Goal: Task Accomplishment & Management: Use online tool/utility

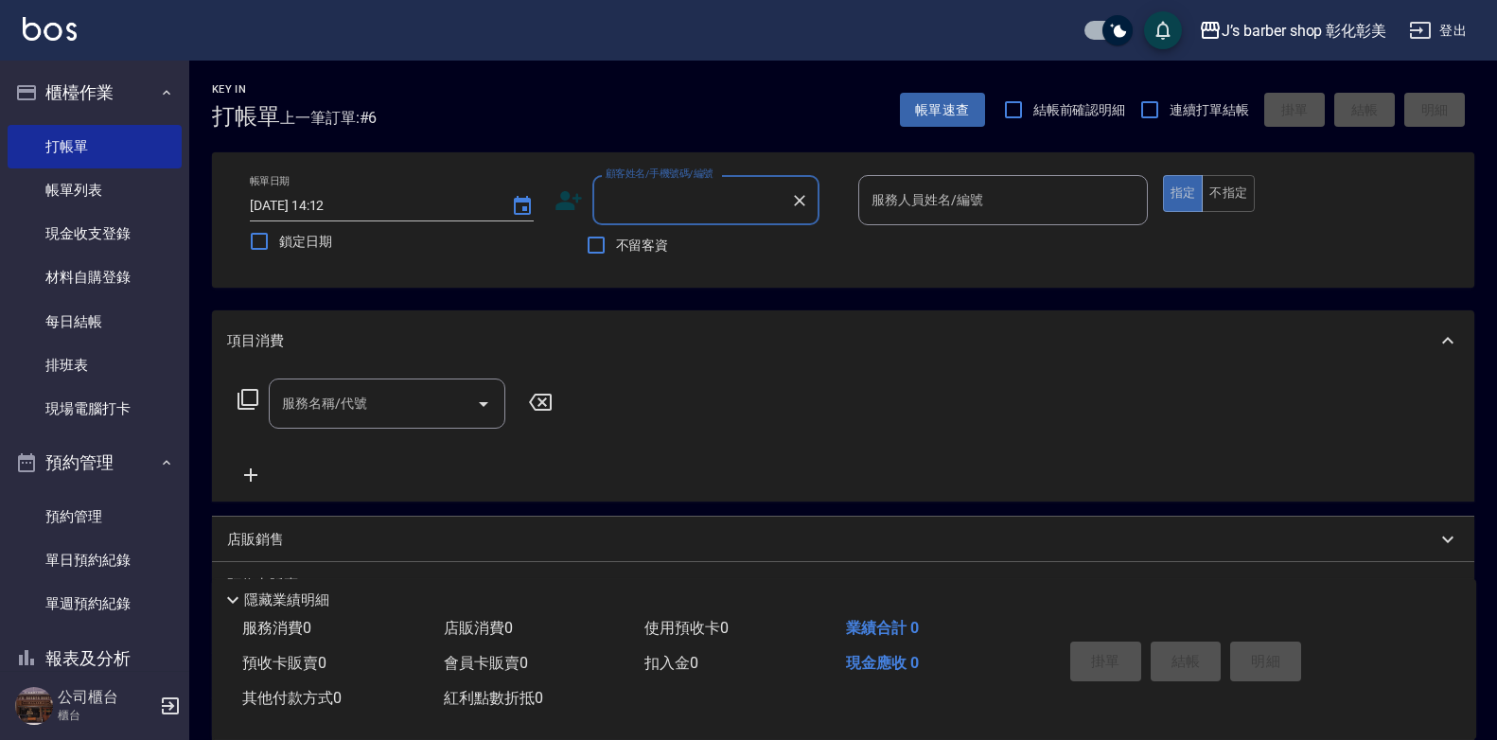
click at [677, 195] on input "顧客姓名/手機號碼/編號" at bounding box center [692, 200] width 182 height 33
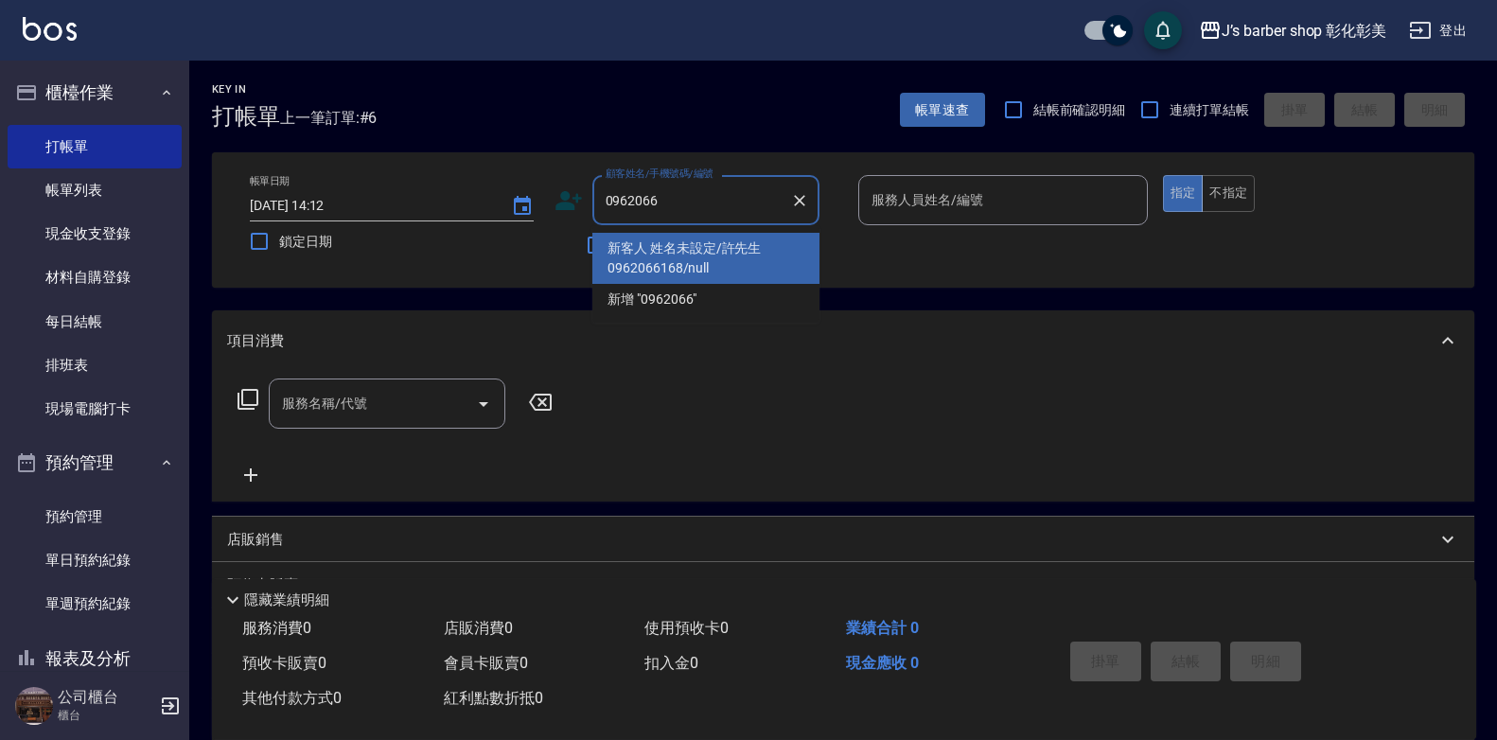
drag, startPoint x: 656, startPoint y: 245, endPoint x: 659, endPoint y: 295, distance: 50.2
click at [657, 290] on ul "新客人 姓名未設定/許先生0962066168/null 新增 "0962066"" at bounding box center [705, 273] width 227 height 97
click at [672, 275] on li "新客人 姓名未設定/許先生0962066168/null" at bounding box center [705, 258] width 227 height 51
type input "新客人 姓名未設定/許先生0962066168/null"
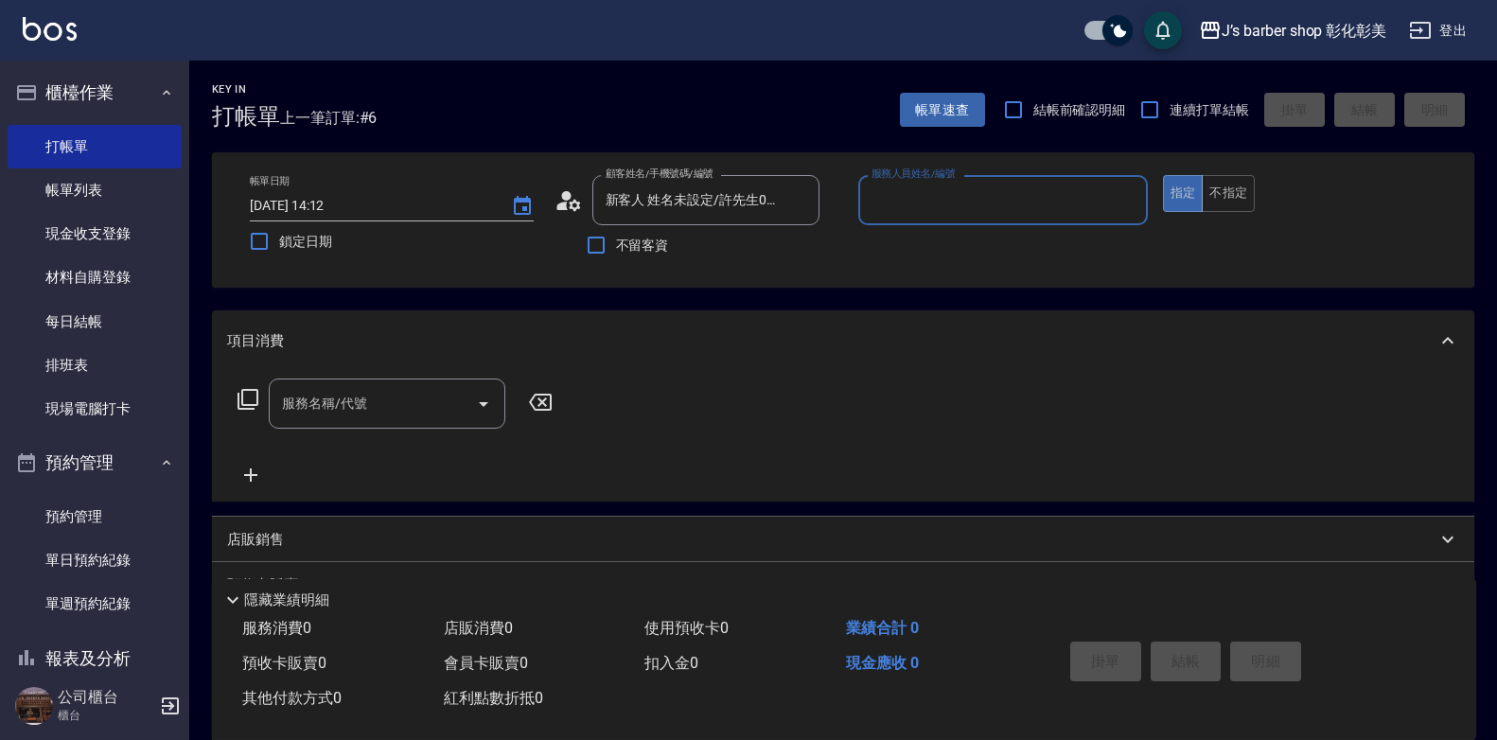
click at [672, 275] on div "帳單日期 [DATE] 14:12 鎖定日期 顧客姓名/手機號碼/編號 新客人 姓名未設定/許先生0962066168/null 顧客姓名/手機號碼/編號 不…" at bounding box center [843, 219] width 1262 height 135
click at [997, 194] on input "服務人員姓名/編號" at bounding box center [1003, 200] width 272 height 33
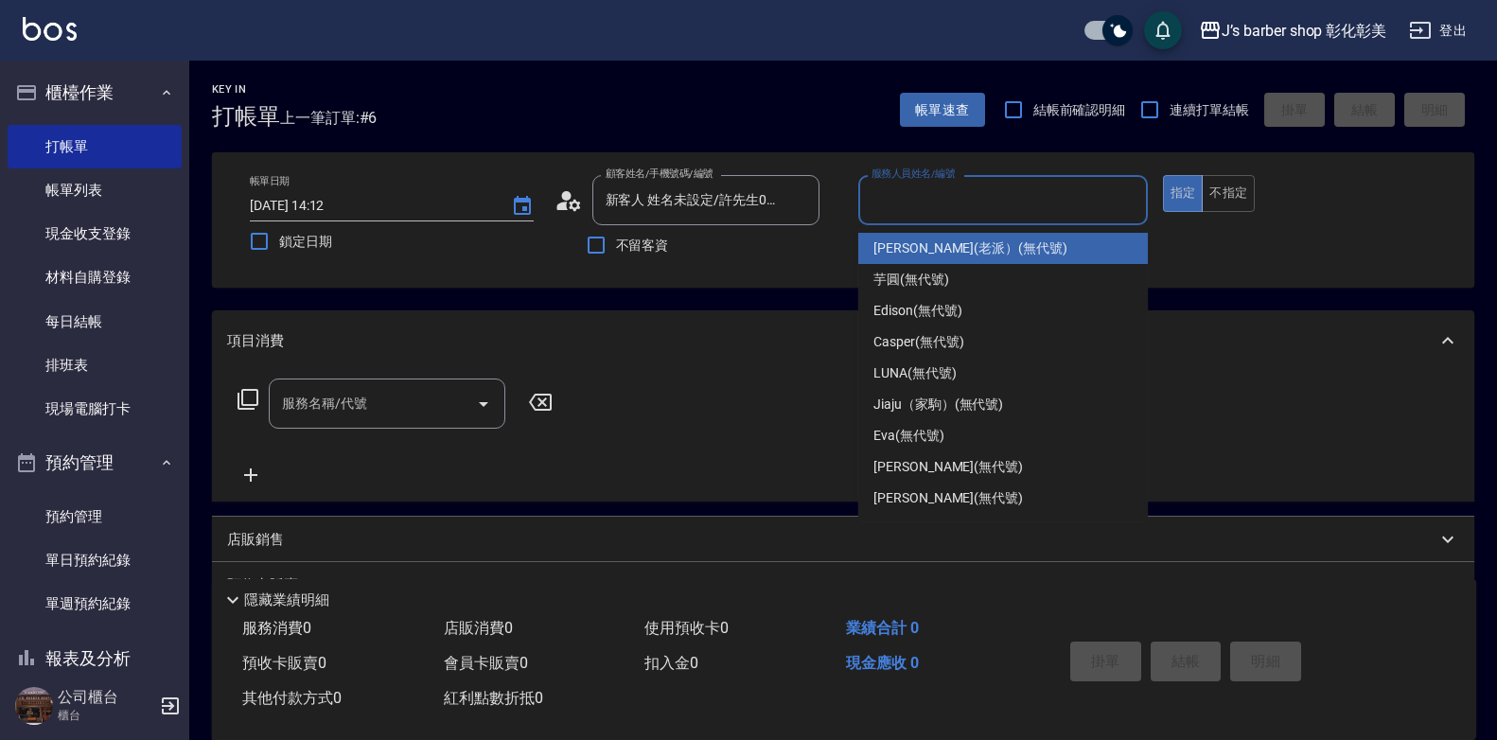
click at [958, 259] on div "[PERSON_NAME](老派） (無代號)" at bounding box center [1003, 248] width 290 height 31
type input "[PERSON_NAME](老派）(無代號)"
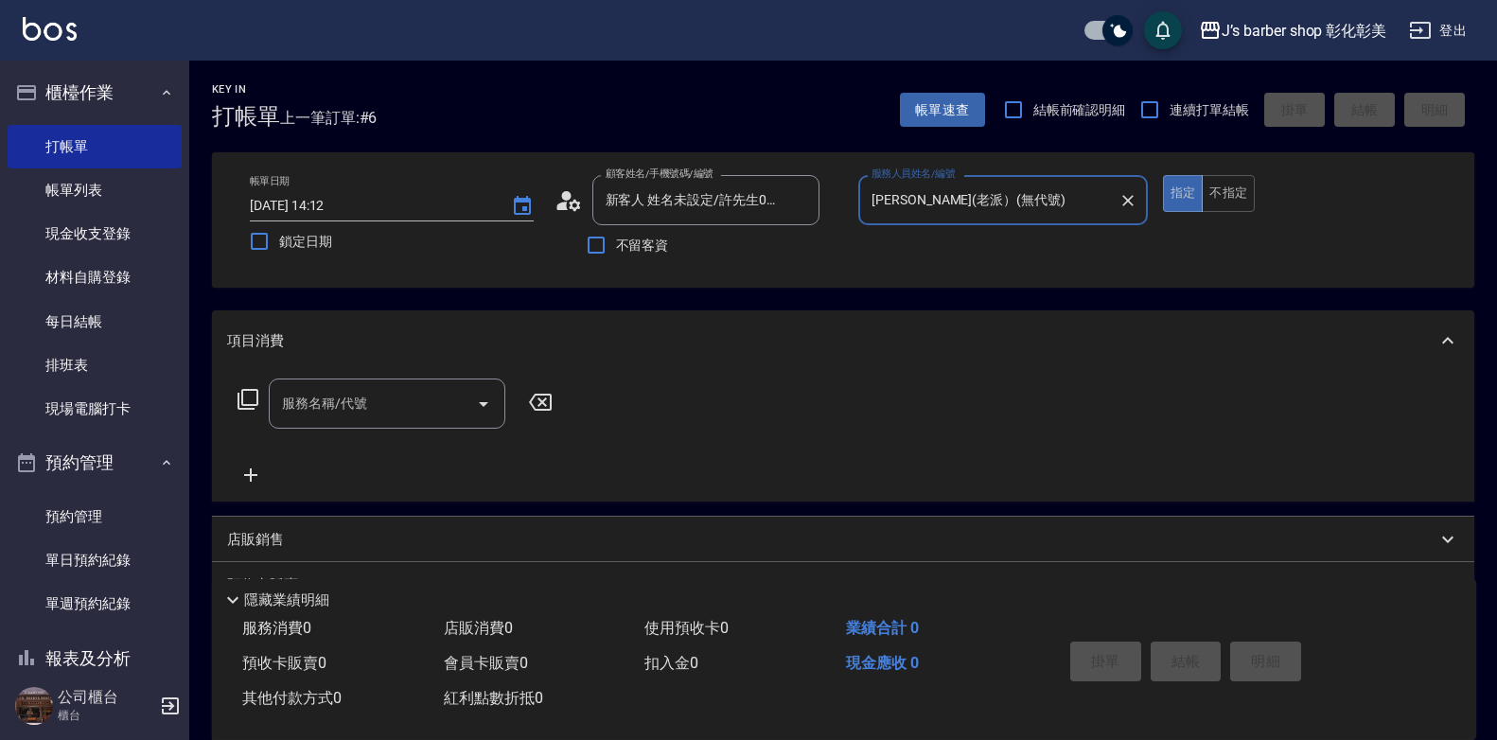
click at [427, 417] on input "服務名稱/代號" at bounding box center [372, 403] width 191 height 33
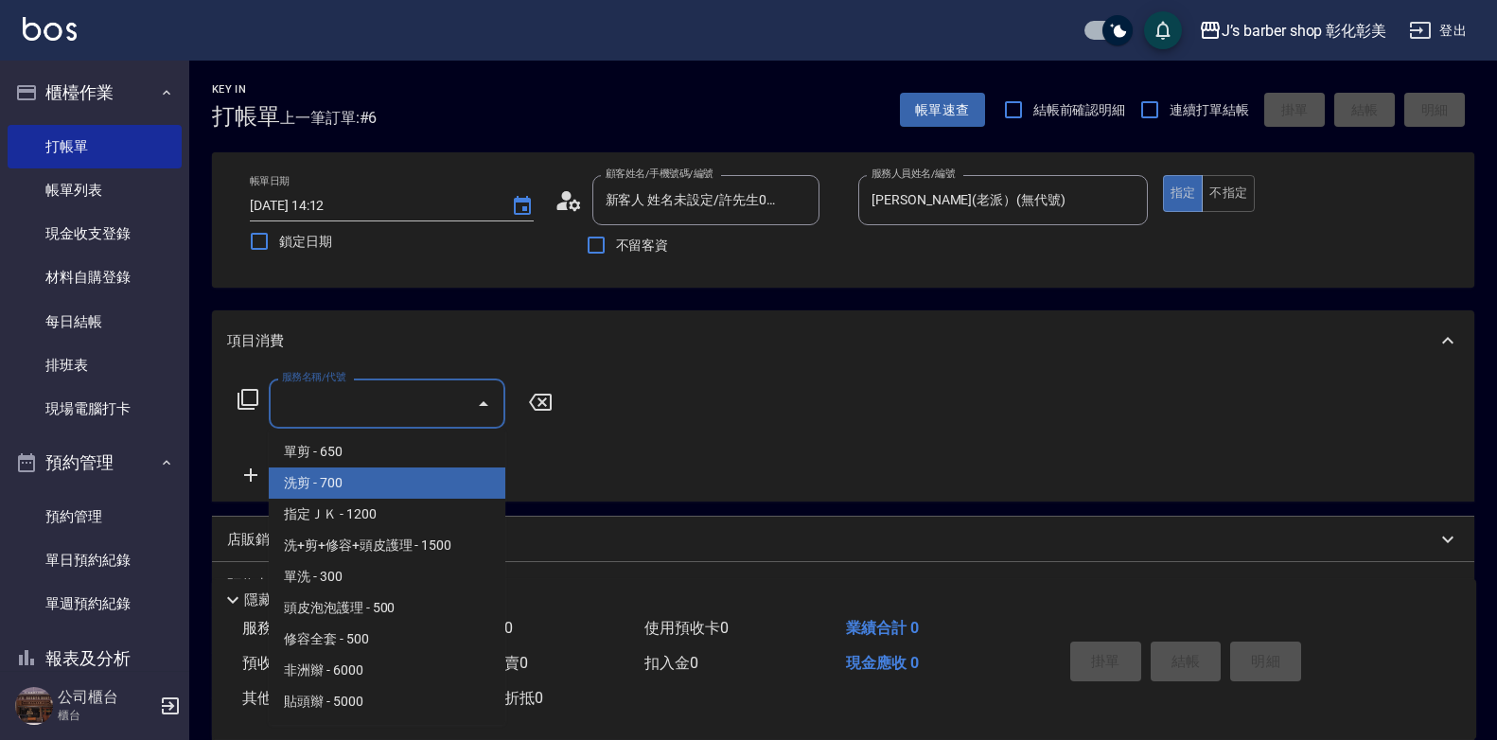
click at [329, 475] on span "洗剪 - 700" at bounding box center [387, 482] width 237 height 31
type input "洗剪(101)"
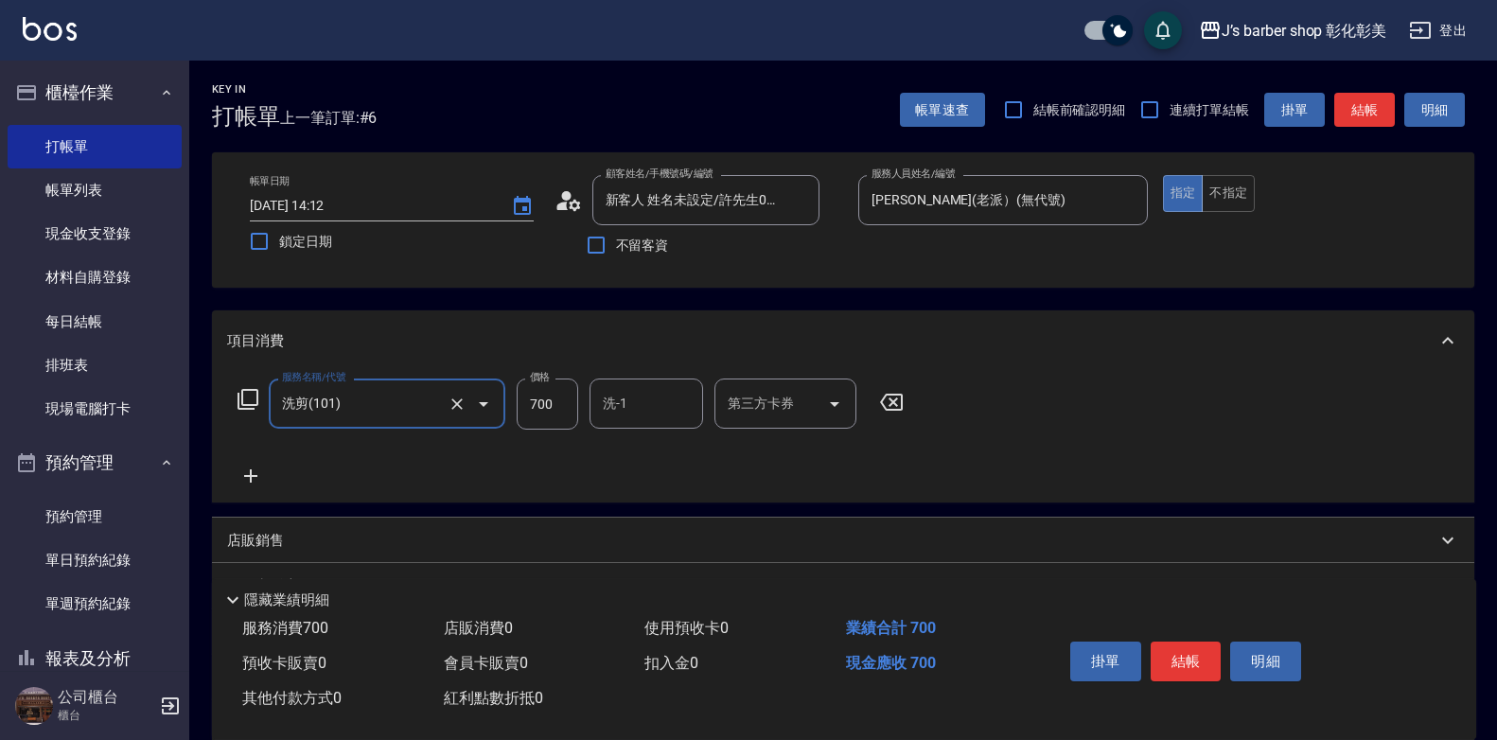
click at [558, 415] on input "700" at bounding box center [547, 403] width 61 height 51
type input "1400"
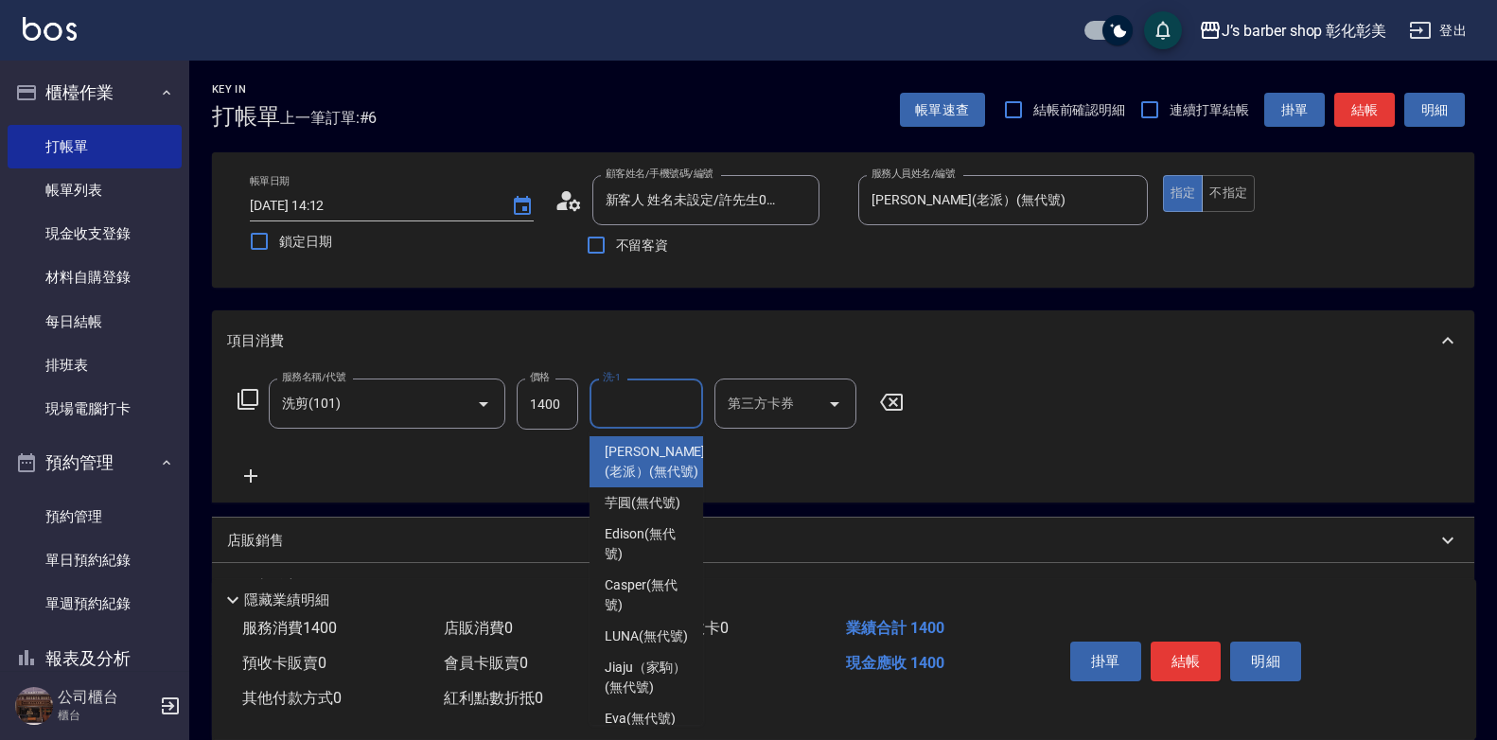
click at [622, 403] on input "洗-1" at bounding box center [646, 403] width 97 height 33
click at [663, 462] on span "[PERSON_NAME](老派） (無代號)" at bounding box center [655, 462] width 100 height 40
type input "[PERSON_NAME](老派）(無代號)"
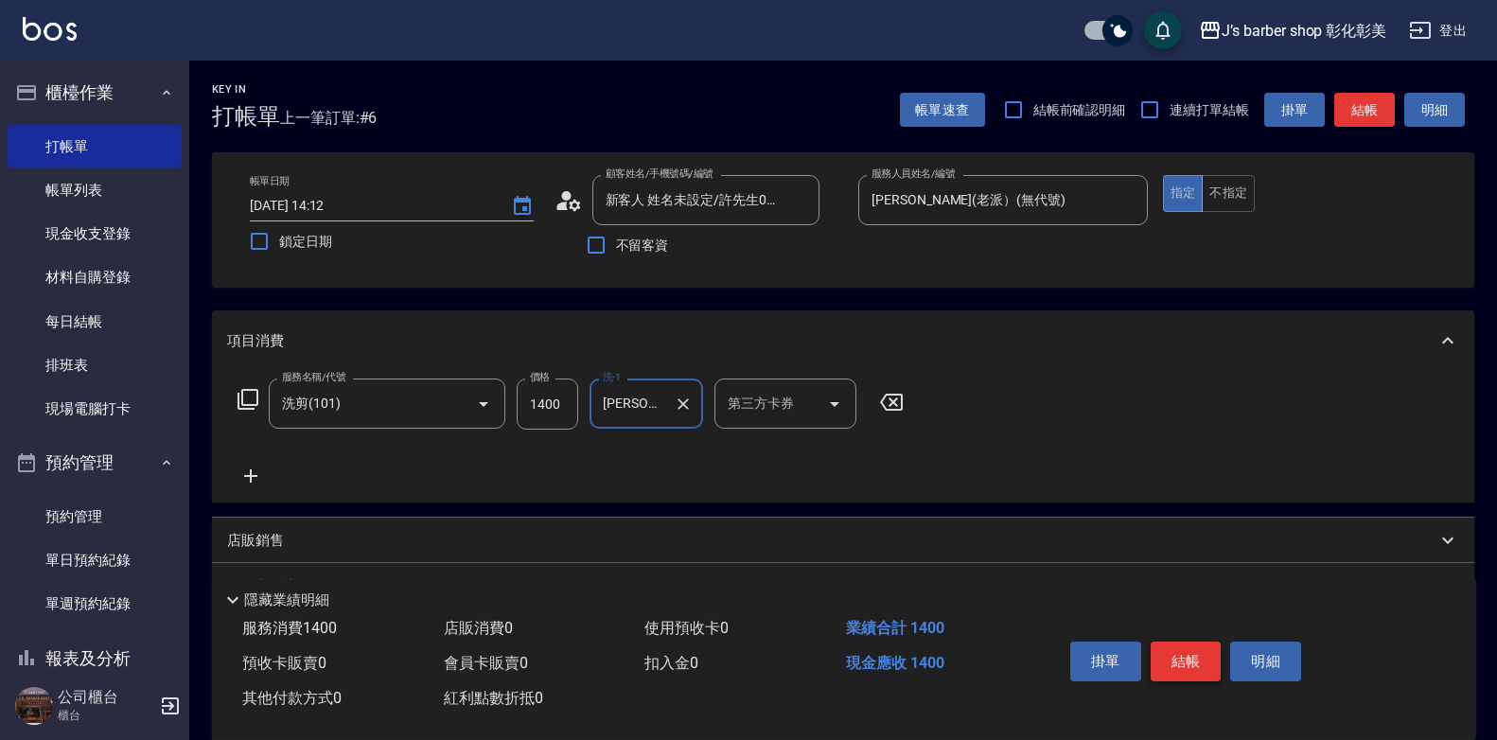
click at [1183, 650] on button "結帳" at bounding box center [1185, 661] width 71 height 40
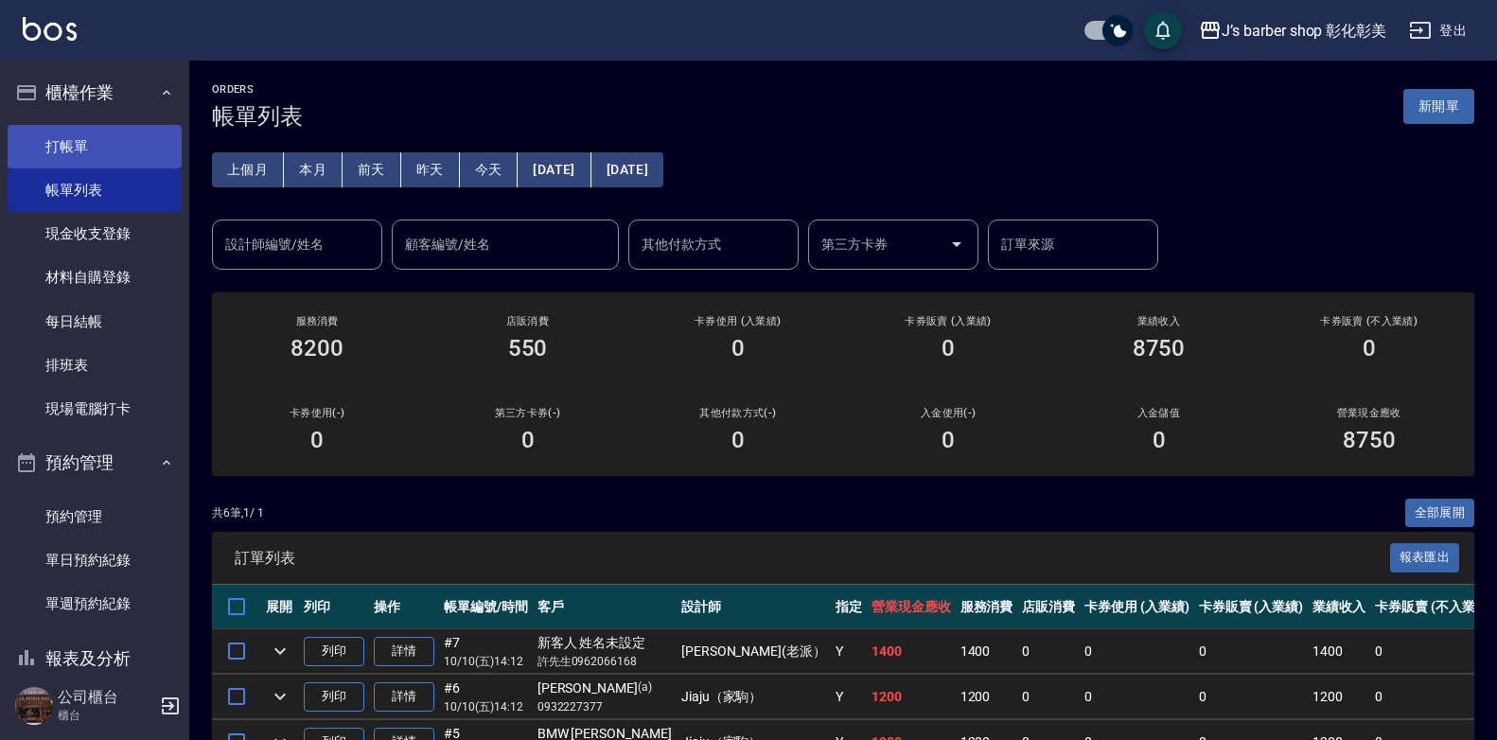
click at [94, 132] on link "打帳單" at bounding box center [95, 147] width 174 height 44
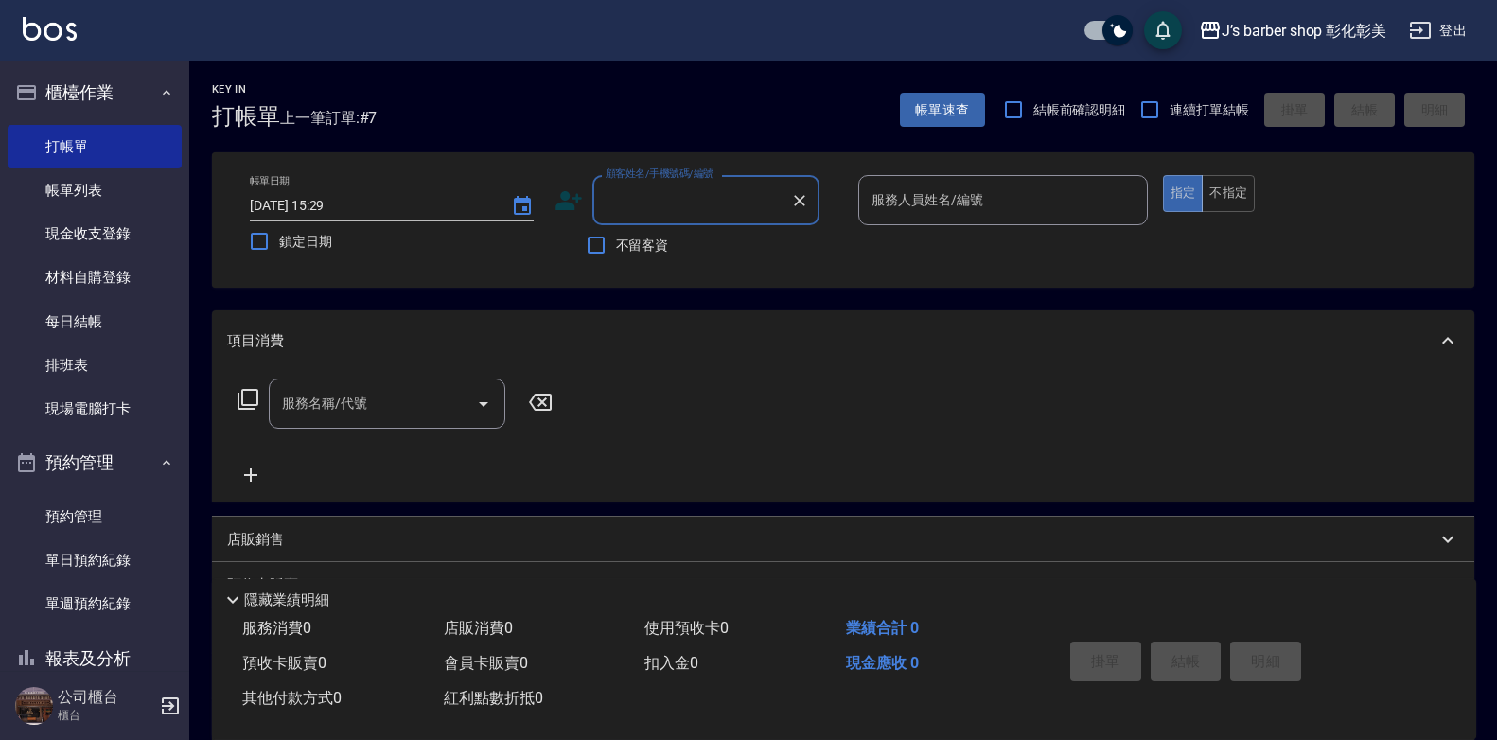
click at [656, 205] on input "顧客姓名/手機號碼/編號" at bounding box center [692, 200] width 182 height 33
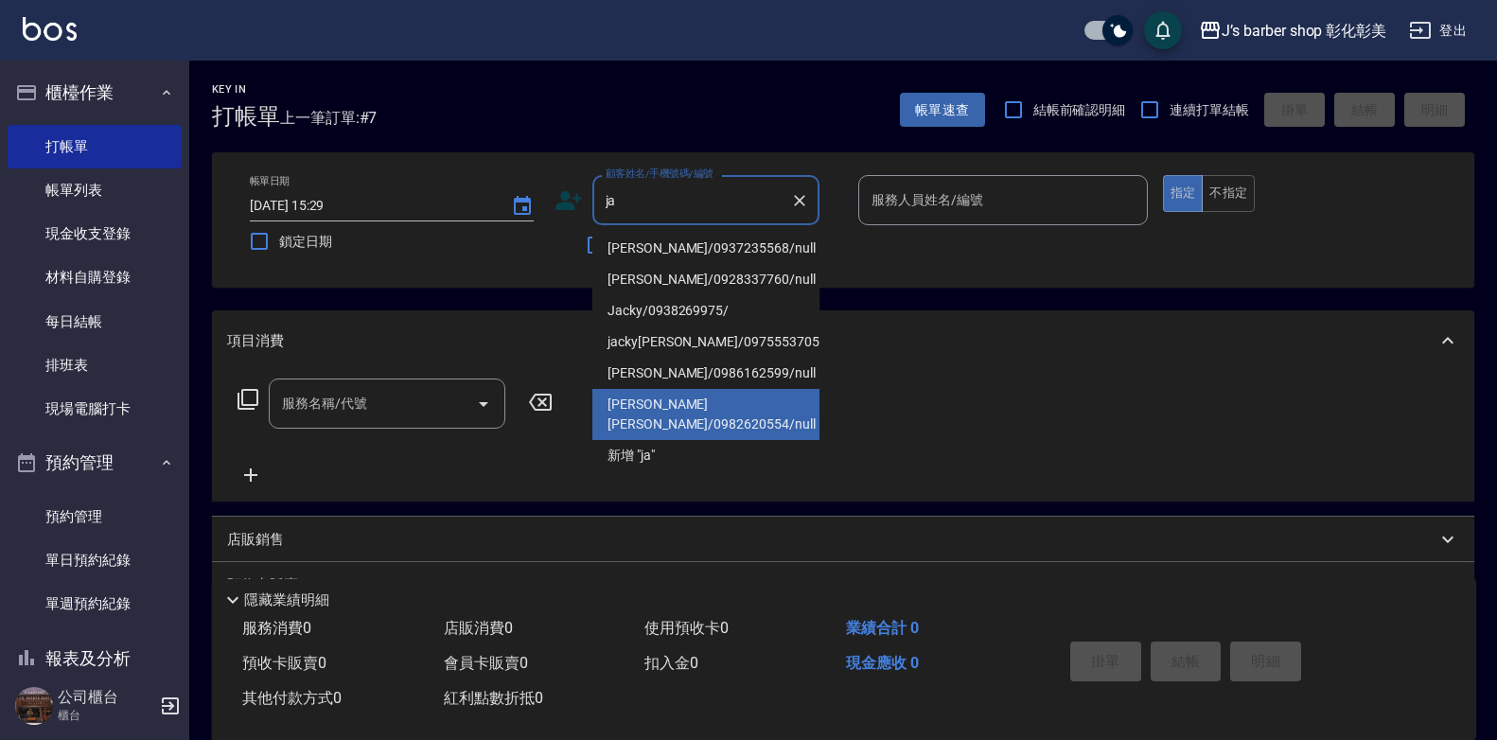
click at [633, 398] on li "[PERSON_NAME] [PERSON_NAME]/0982620554/null" at bounding box center [705, 414] width 227 height 51
type input "[PERSON_NAME] [PERSON_NAME]/0982620554/null"
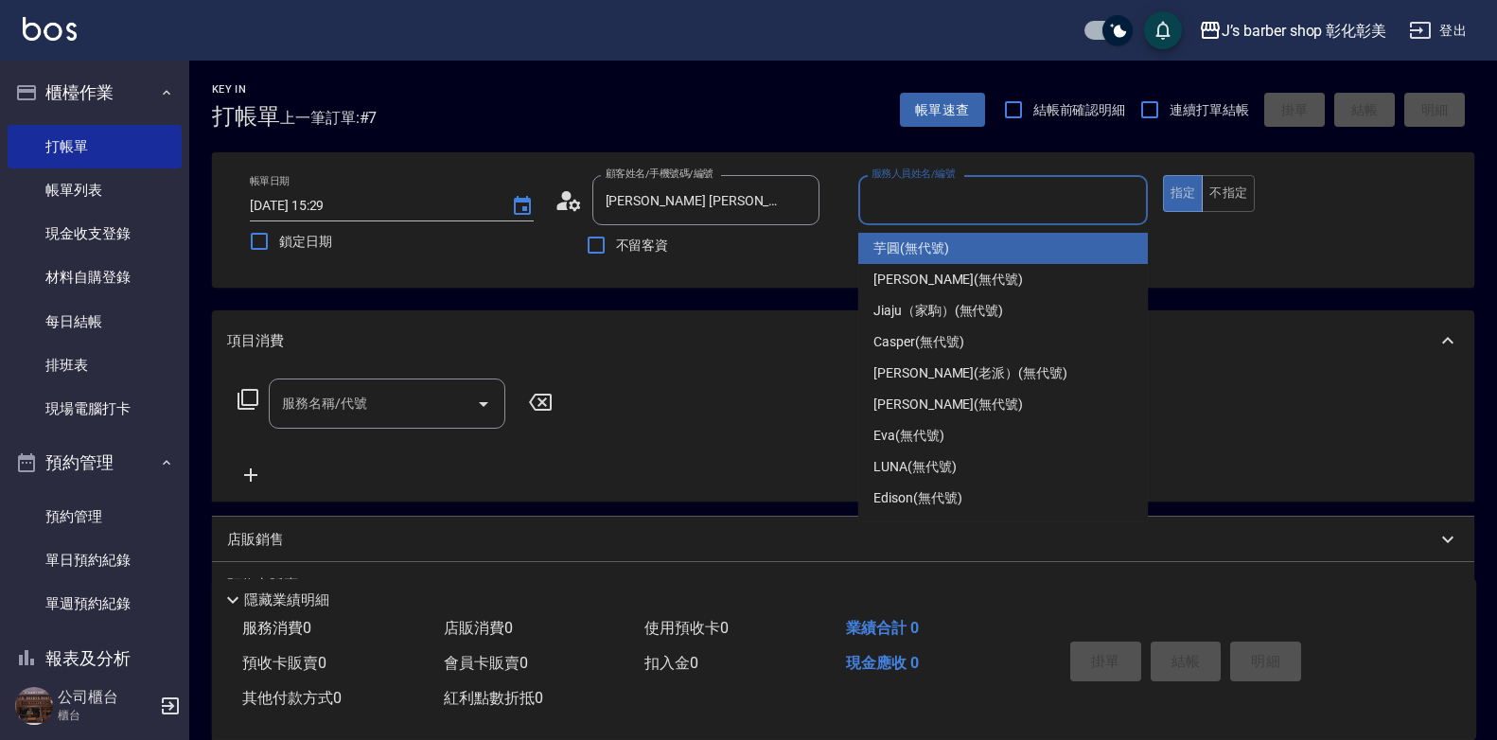
click at [869, 197] on input "服務人員姓名/編號" at bounding box center [1003, 200] width 272 height 33
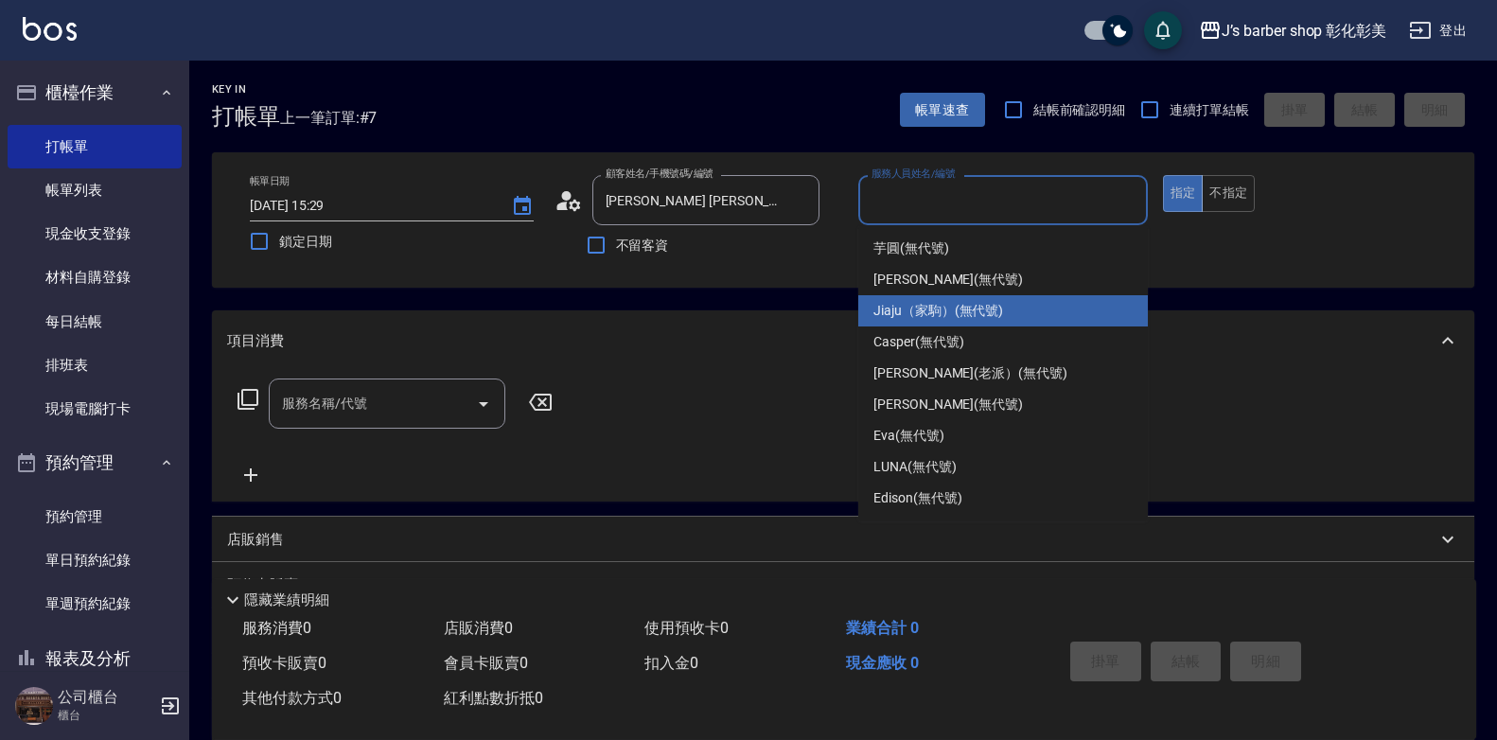
click at [900, 306] on span "Jiaju（家駒） (無代號)" at bounding box center [938, 311] width 130 height 20
type input "Jiaju（家駒）(無代號)"
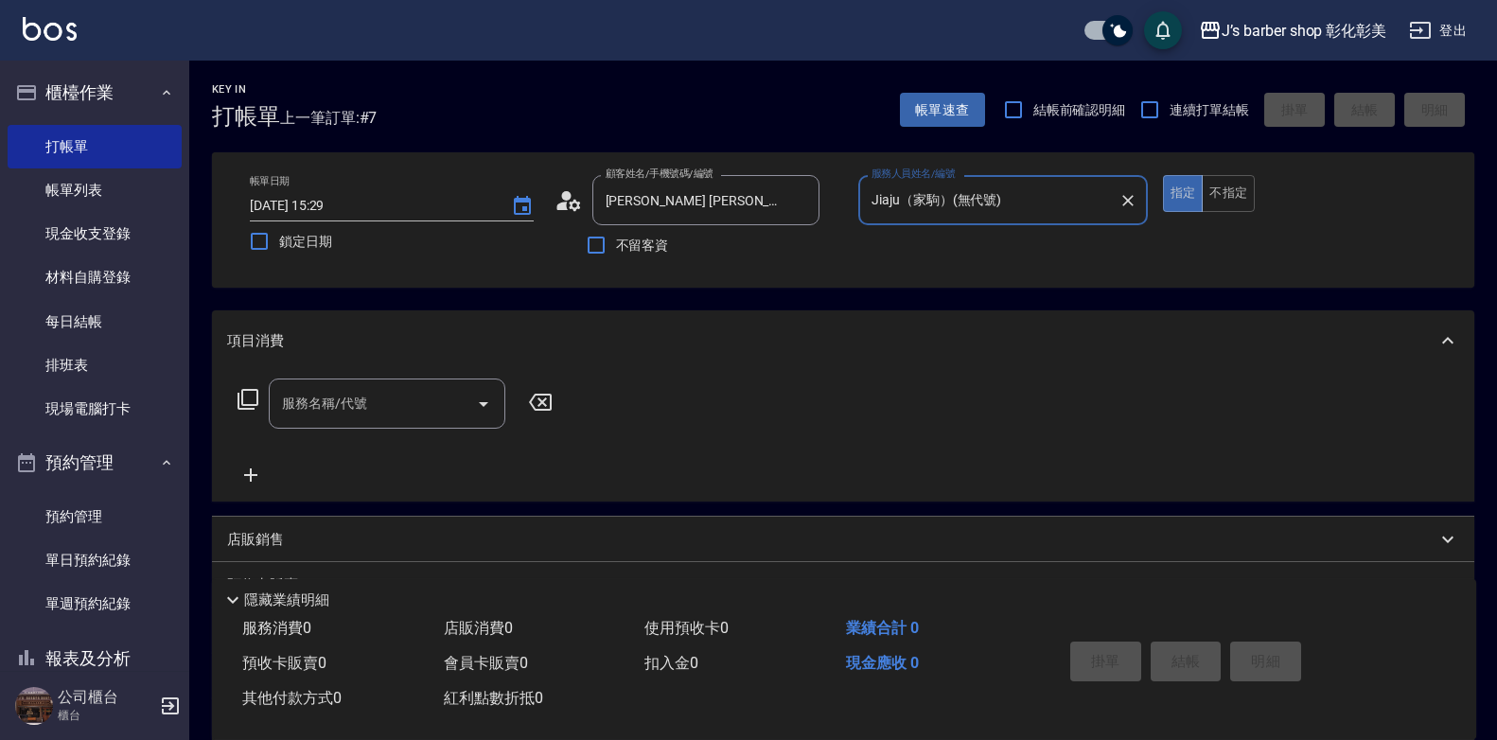
click at [367, 419] on input "服務名稱/代號" at bounding box center [372, 403] width 191 height 33
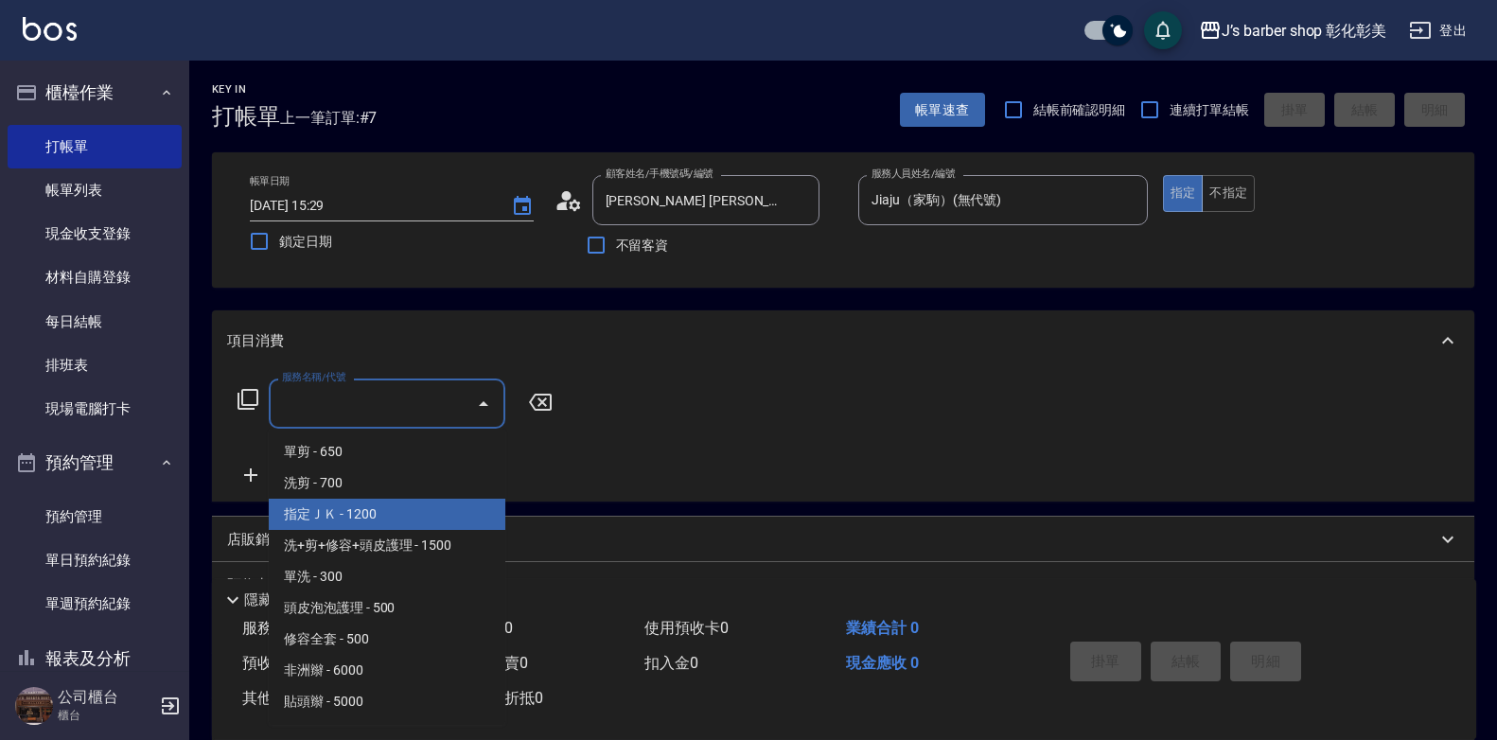
click at [370, 514] on span "指定ＪＫ - 1200" at bounding box center [387, 514] width 237 height 31
type input "指定ＪＫ(102)"
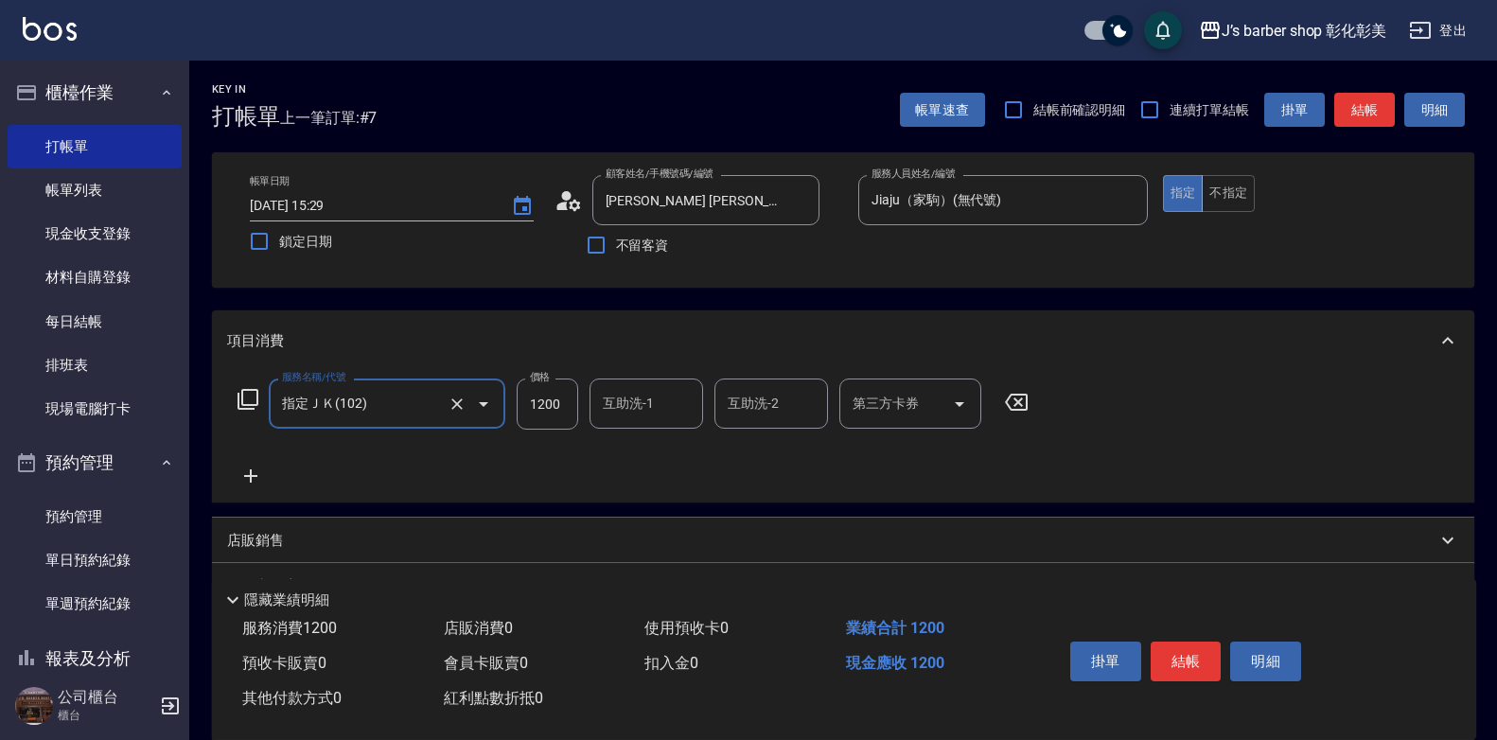
click at [630, 412] on input "互助洗-1" at bounding box center [646, 403] width 97 height 33
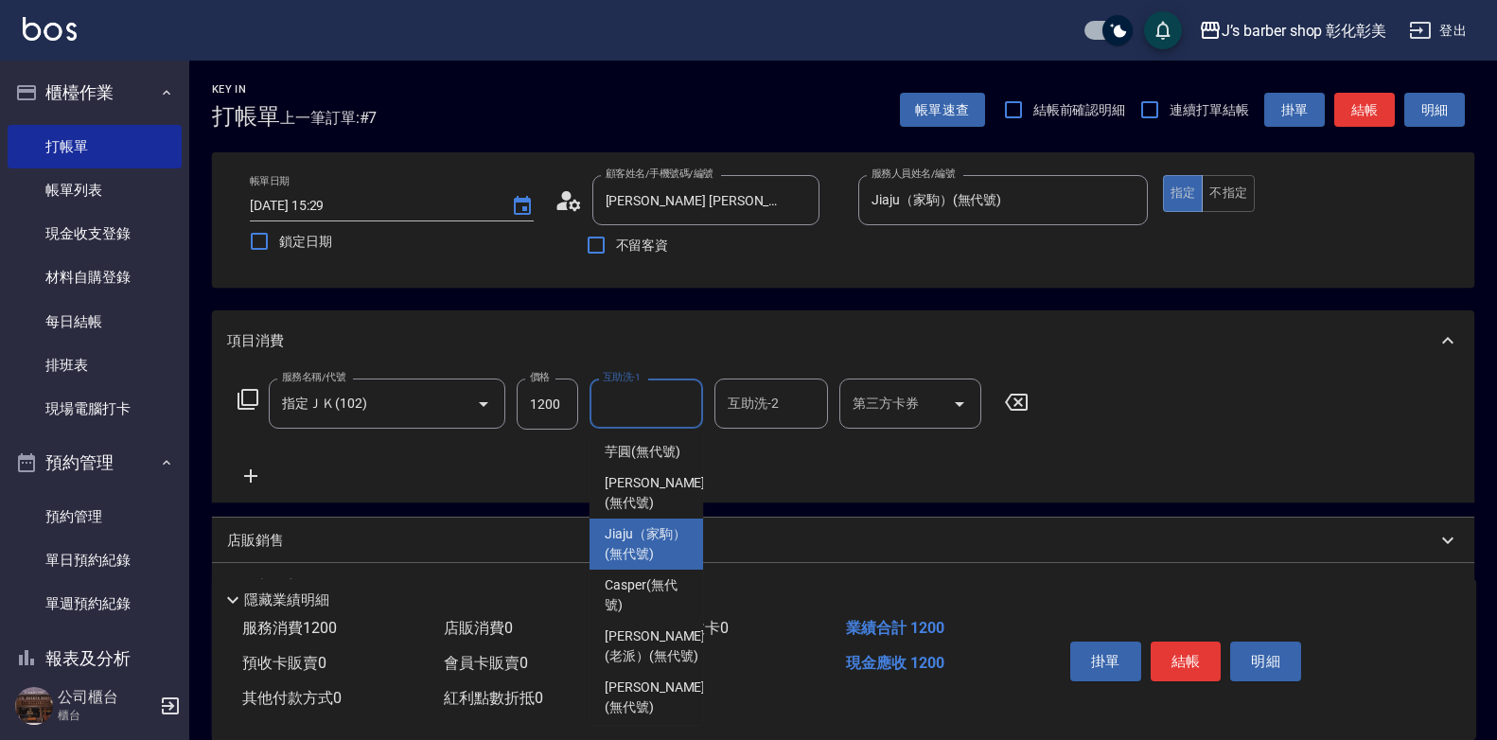
click at [620, 564] on span "Jiaju（家駒） (無代號)" at bounding box center [646, 544] width 83 height 40
type input "Jiaju（家駒）(無代號)"
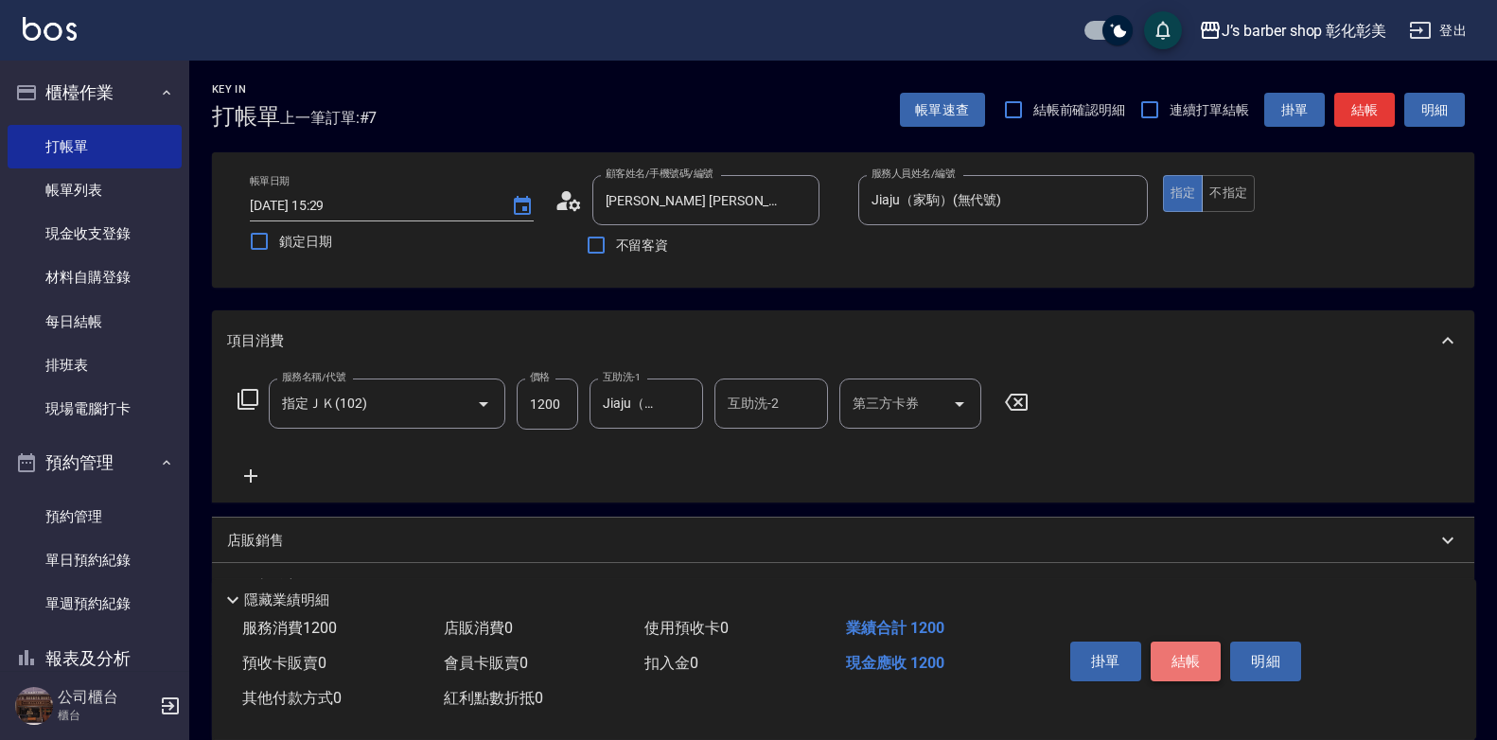
click at [1188, 652] on button "結帳" at bounding box center [1185, 661] width 71 height 40
click at [1188, 652] on div "掛單 結帳 明細" at bounding box center [1185, 664] width 247 height 60
